Goal: Information Seeking & Learning: Learn about a topic

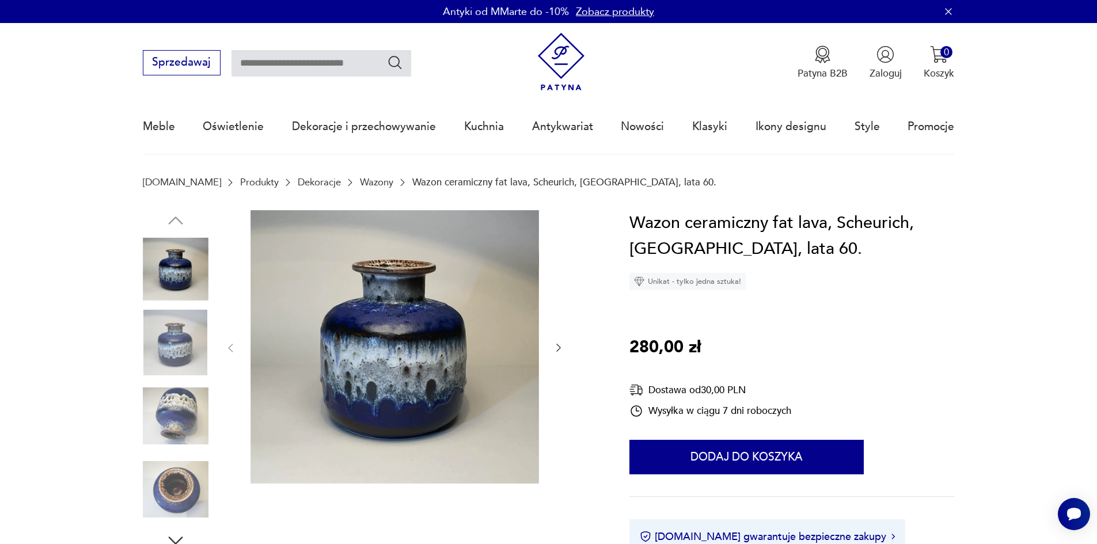
click at [554, 350] on icon "button" at bounding box center [559, 348] width 12 height 12
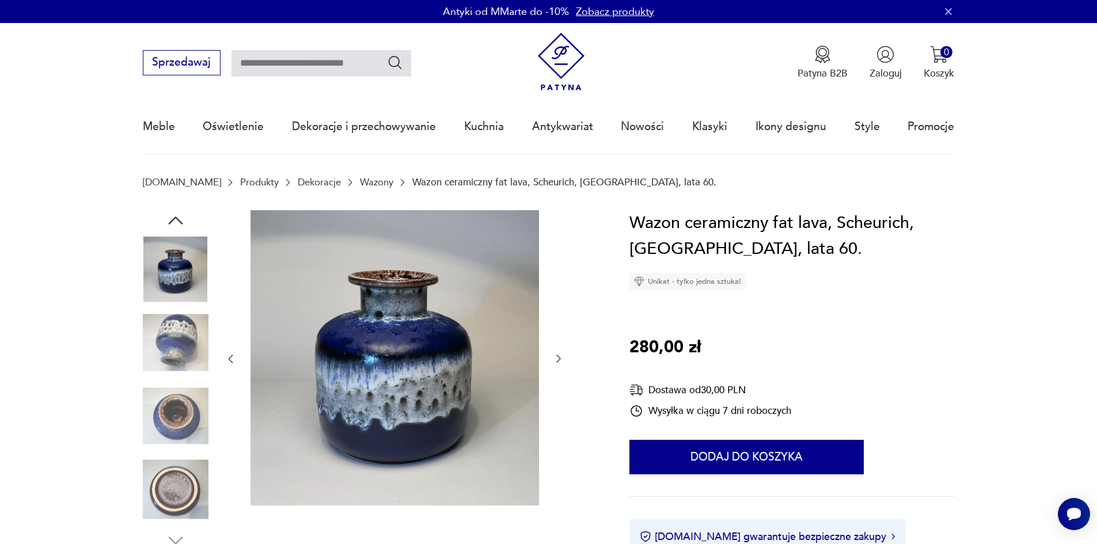
click at [554, 350] on div at bounding box center [395, 359] width 340 height 298
click at [180, 494] on img at bounding box center [176, 490] width 66 height 66
